Goal: Find specific page/section: Find specific page/section

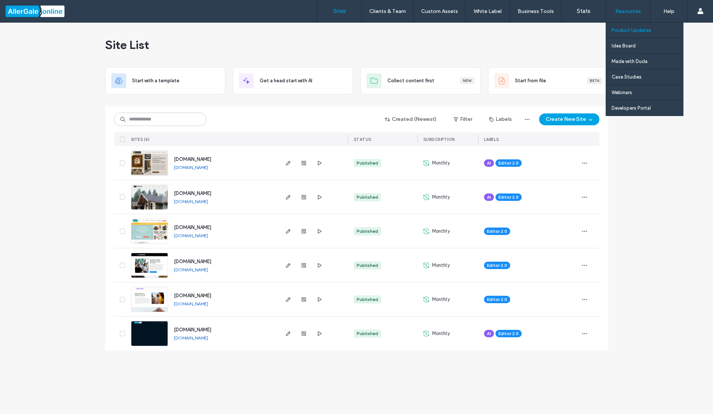
click at [628, 29] on label "Product Updates" at bounding box center [632, 30] width 40 height 6
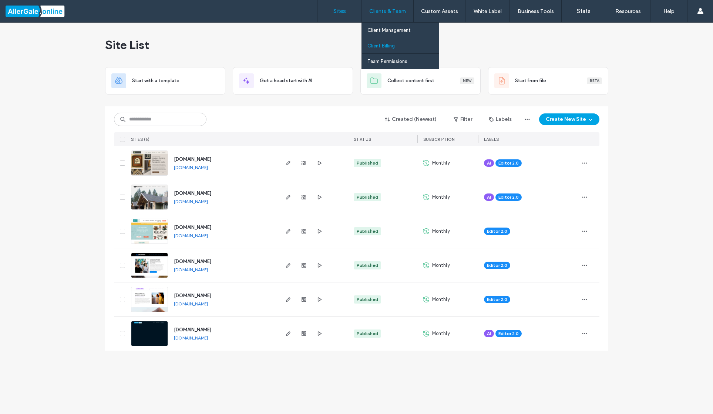
click at [388, 47] on label "Client Billing" at bounding box center [381, 46] width 27 height 6
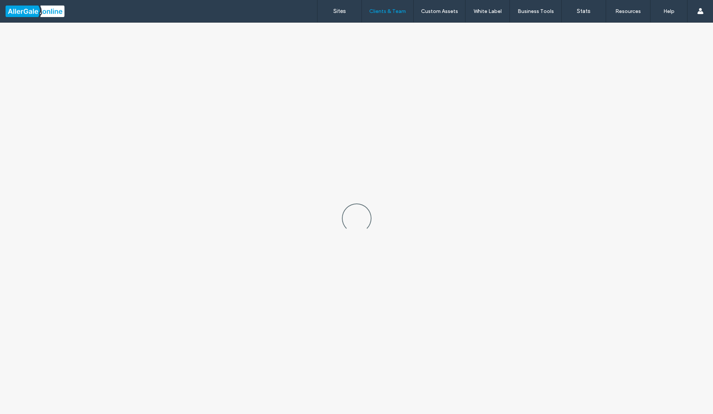
click at [41, 12] on div at bounding box center [48, 11] width 84 height 12
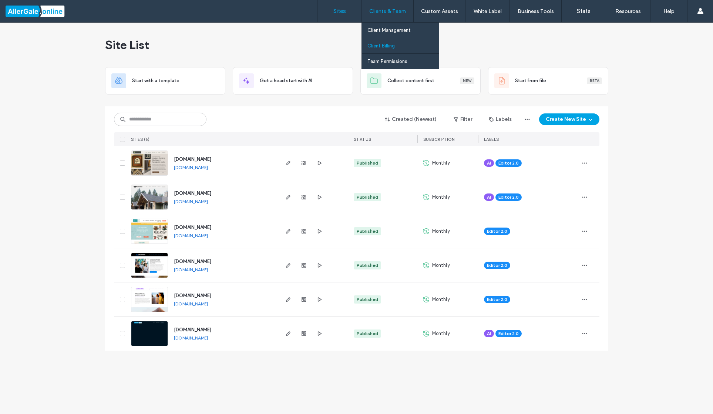
click at [388, 46] on label "Client Billing" at bounding box center [381, 46] width 27 height 6
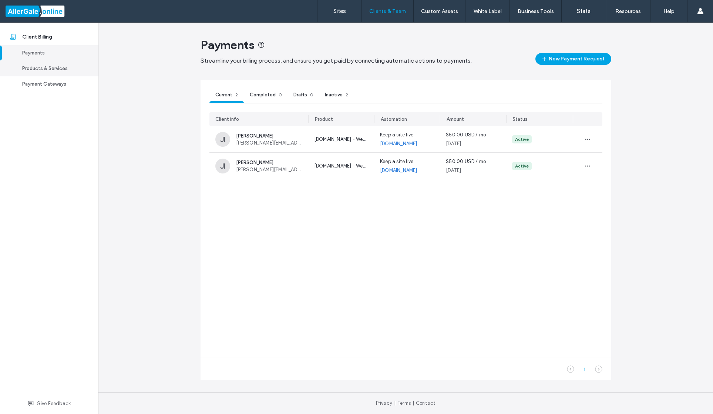
click at [40, 67] on div "Products & Services" at bounding box center [52, 68] width 61 height 7
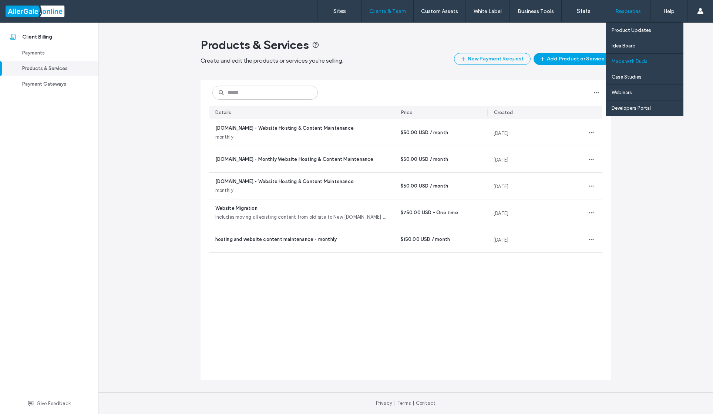
click at [638, 61] on label "Made with Duda" at bounding box center [630, 62] width 36 height 6
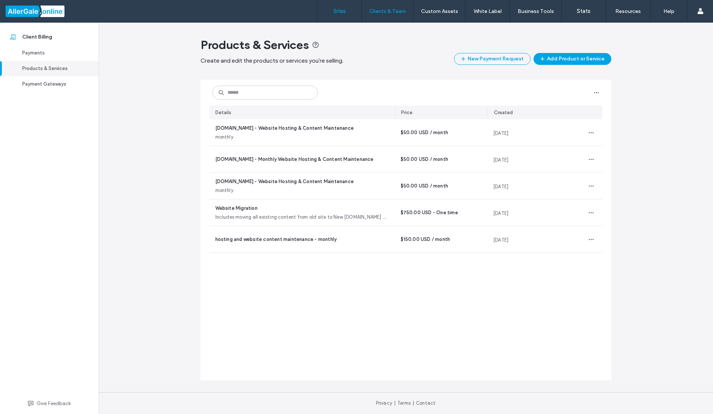
click at [340, 13] on label "Sites" at bounding box center [340, 11] width 13 height 7
